Goal: Share content

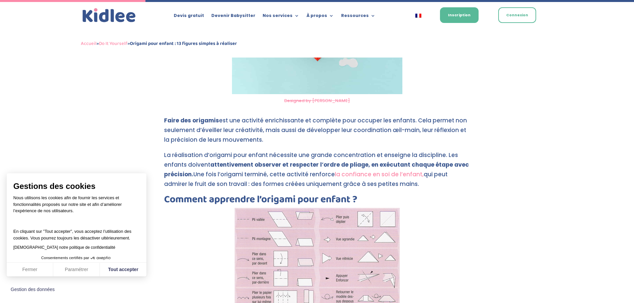
scroll to position [581, 0]
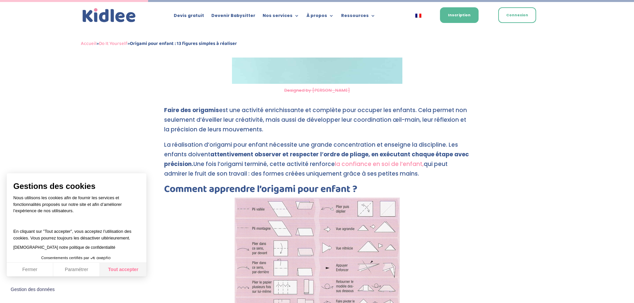
click at [129, 268] on button "Tout accepter" at bounding box center [123, 270] width 47 height 14
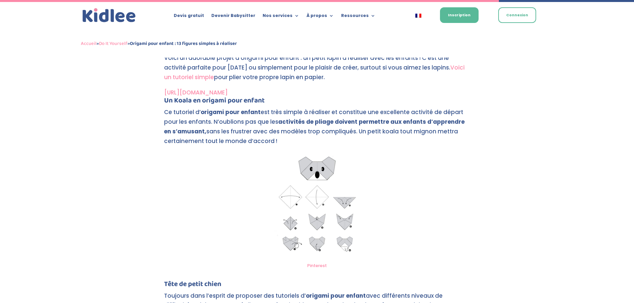
scroll to position [1979, 0]
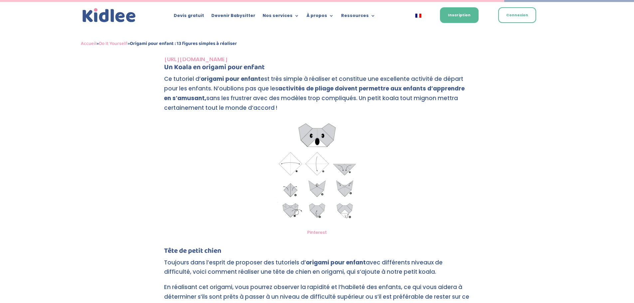
click at [328, 158] on img at bounding box center [317, 172] width 94 height 107
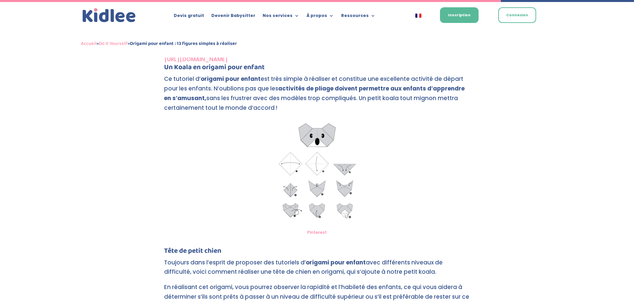
scroll to position [1946, 0]
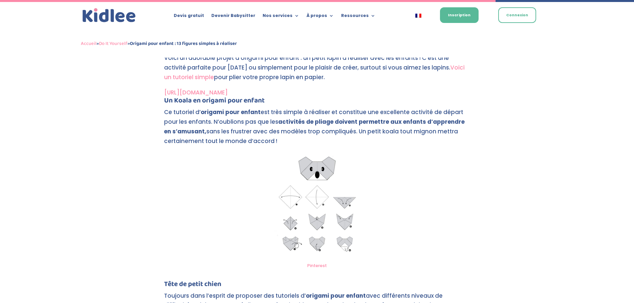
click at [228, 91] on link "[URL][DOMAIN_NAME]" at bounding box center [196, 93] width 64 height 8
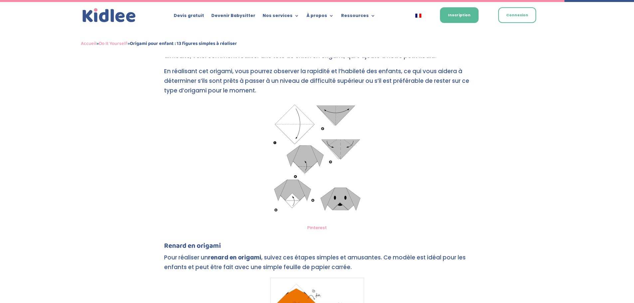
scroll to position [2266, 0]
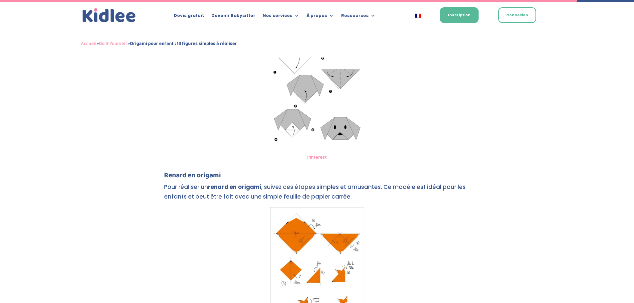
click at [322, 158] on link "Pinterest" at bounding box center [317, 157] width 20 height 6
